Goal: Feedback & Contribution: Submit feedback/report problem

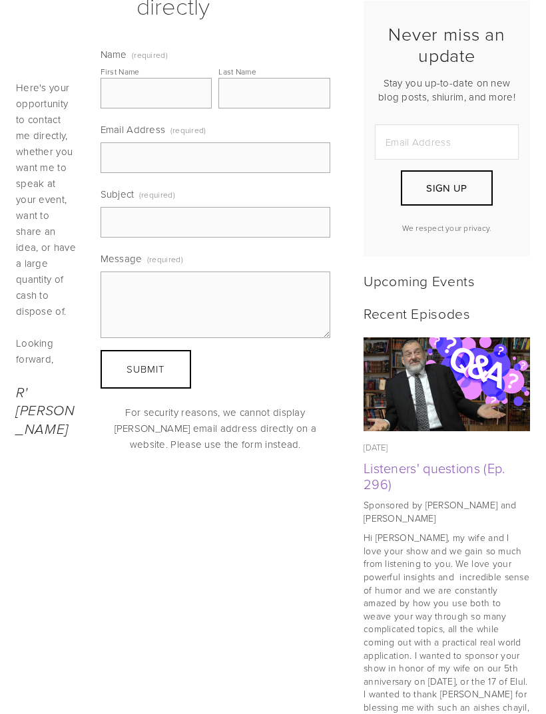
scroll to position [327, 0]
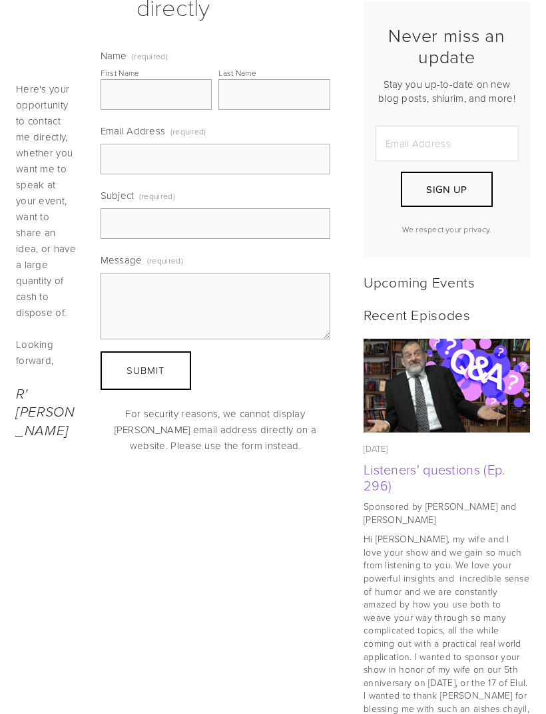
click at [428, 161] on input "Email Address" at bounding box center [447, 143] width 144 height 35
type input "[EMAIL_ADDRESS][DOMAIN_NAME]"
click at [466, 207] on button "Sign Up" at bounding box center [446, 189] width 92 height 35
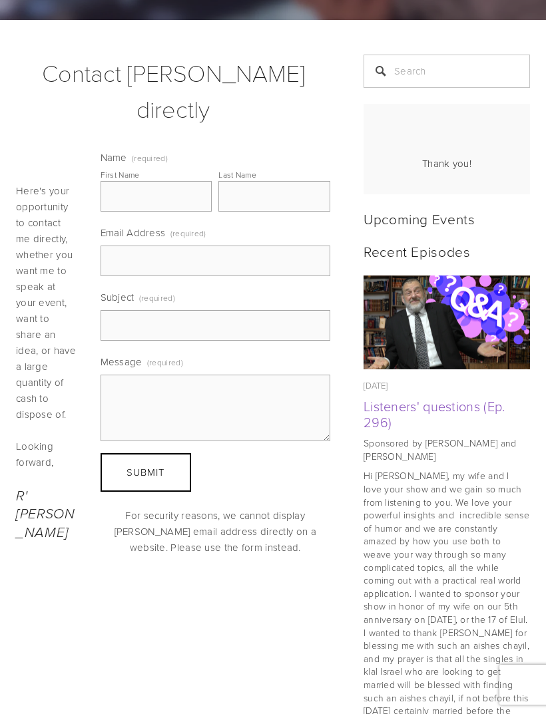
scroll to position [224, 0]
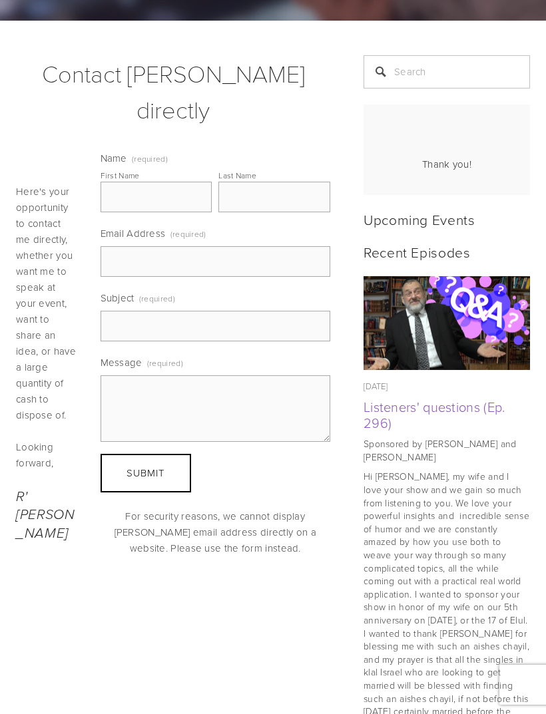
click at [261, 556] on p "For security reasons, we cannot display [PERSON_NAME] email address directly on…" at bounding box center [215, 532] width 230 height 48
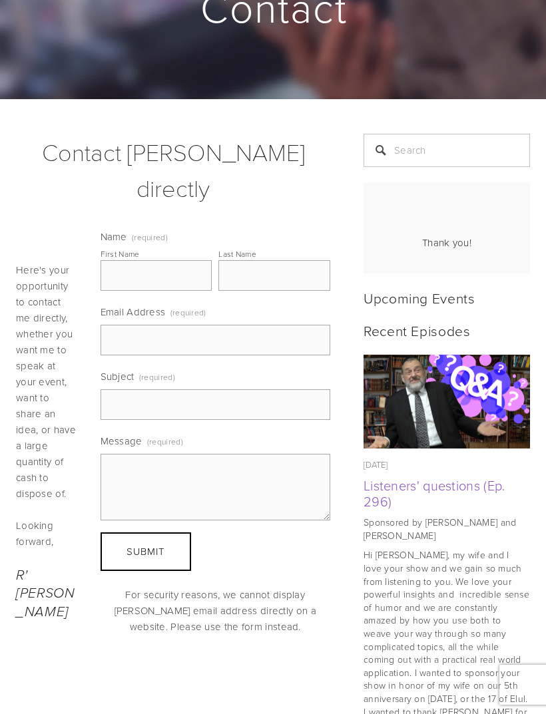
scroll to position [145, 0]
click at [184, 283] on input "First Name" at bounding box center [156, 276] width 112 height 31
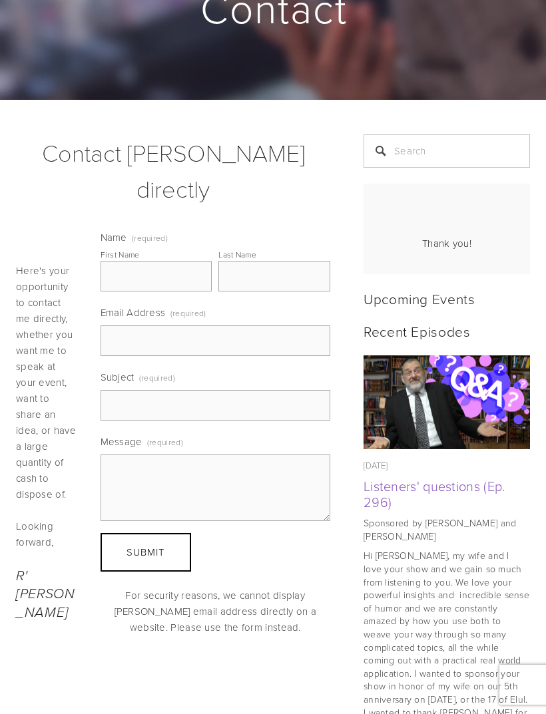
scroll to position [146, 0]
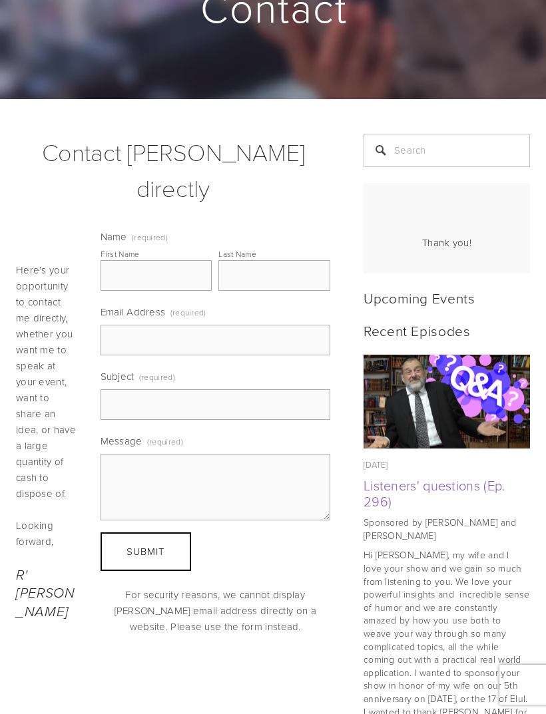
type input "[PERSON_NAME]"
type input "[EMAIL_ADDRESS][DOMAIN_NAME]"
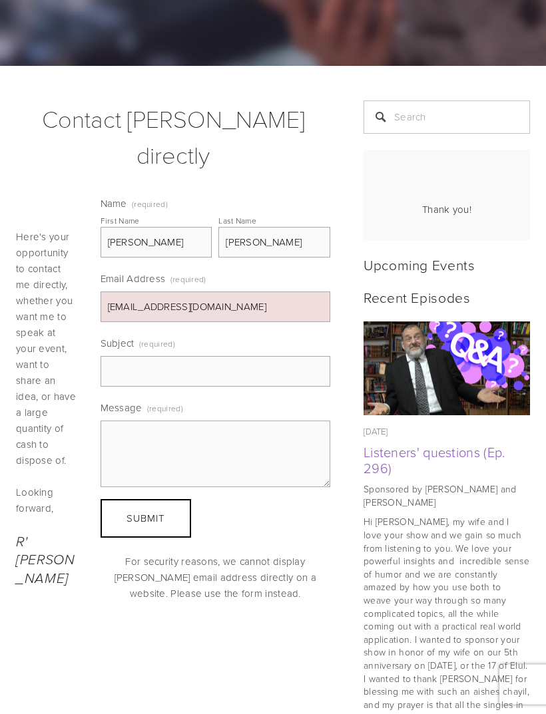
scroll to position [179, 0]
click at [212, 381] on input "Subject (required)" at bounding box center [215, 371] width 230 height 31
type input "Show"
click at [167, 434] on textarea "Message (required)" at bounding box center [215, 453] width 230 height 67
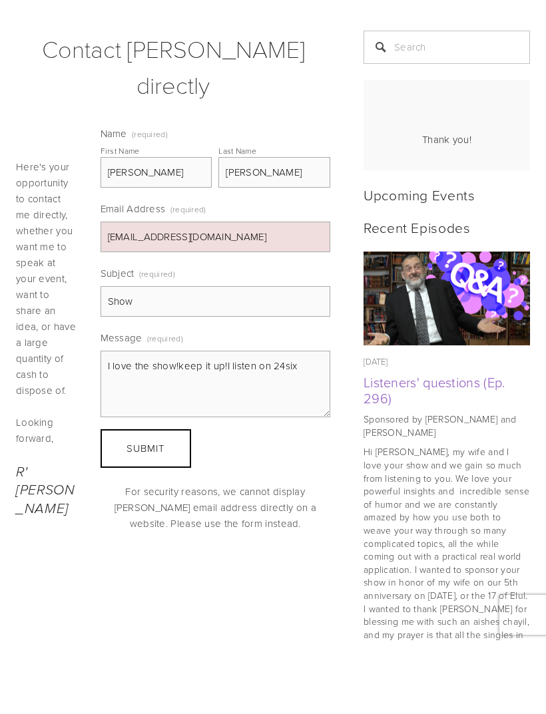
type textarea "I love the show!keep it up!I listen on 24six"
click at [152, 499] on button "Submit Submit" at bounding box center [145, 518] width 90 height 39
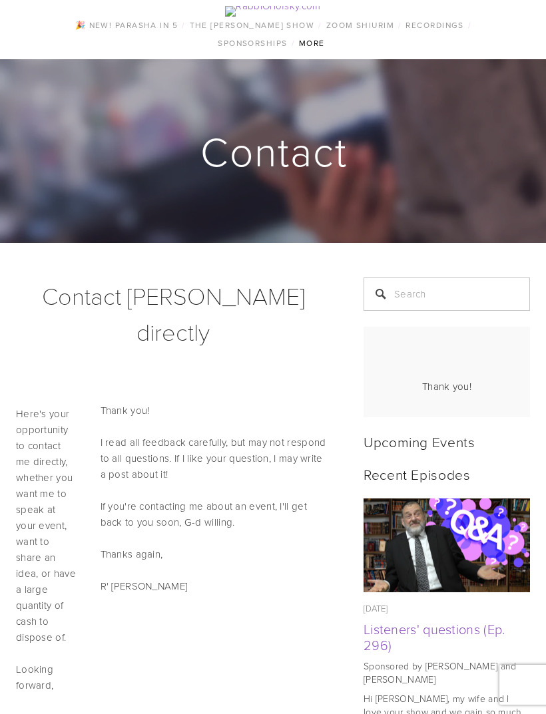
scroll to position [0, 0]
